Goal: Find contact information: Find contact information

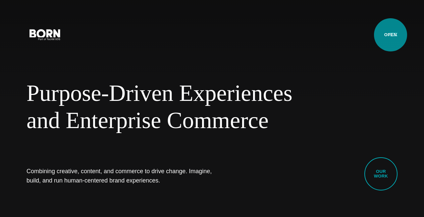
click at [391, 35] on button "Primary Menu" at bounding box center [394, 34] width 16 height 14
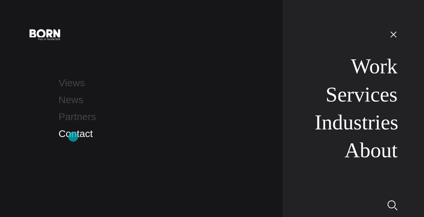
click at [73, 137] on link "Contact" at bounding box center [76, 133] width 34 height 11
click at [76, 137] on link "Contact" at bounding box center [76, 133] width 34 height 11
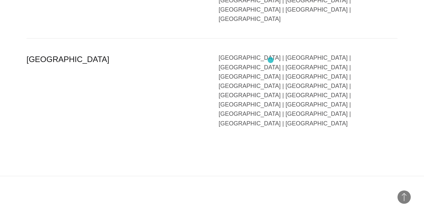
scroll to position [1679, 0]
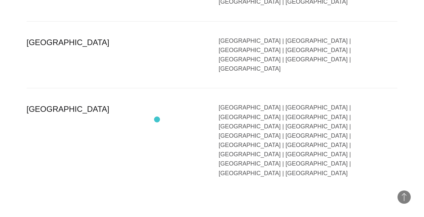
scroll to position [1679, 0]
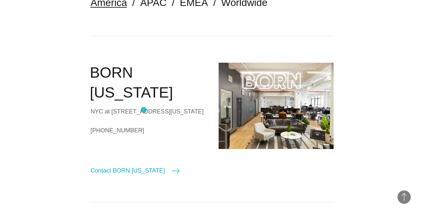
scroll to position [184, 0]
